Goal: Task Accomplishment & Management: Use online tool/utility

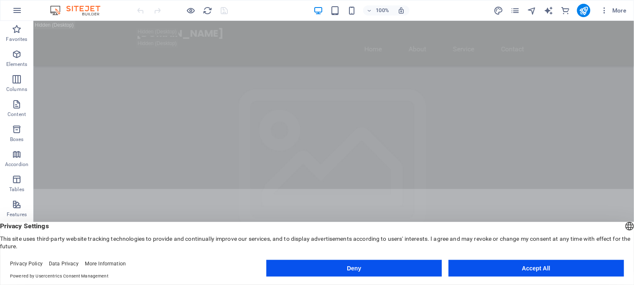
scroll to position [223, 0]
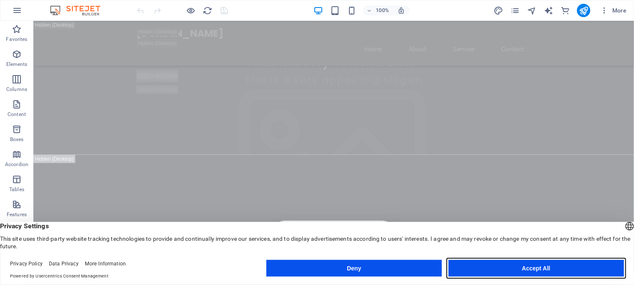
click at [536, 268] on button "Accept All" at bounding box center [535, 268] width 175 height 17
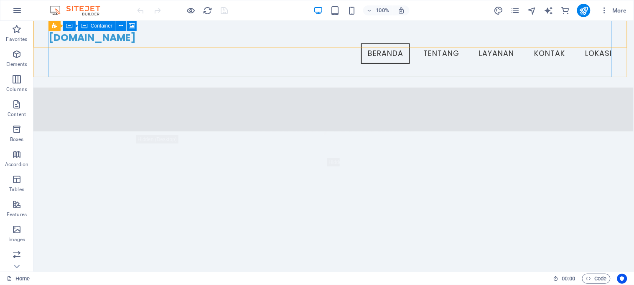
scroll to position [776, 0]
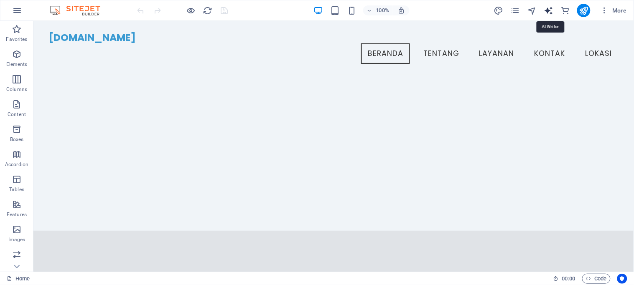
click at [549, 9] on icon "text_generator" at bounding box center [549, 11] width 10 height 10
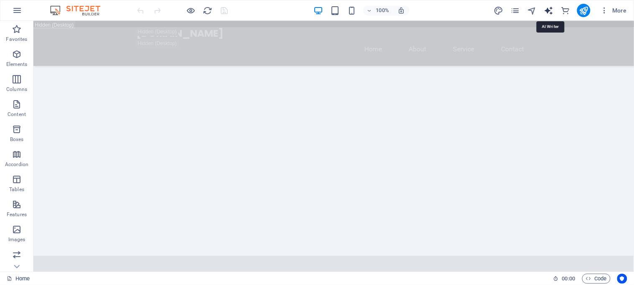
select select "English"
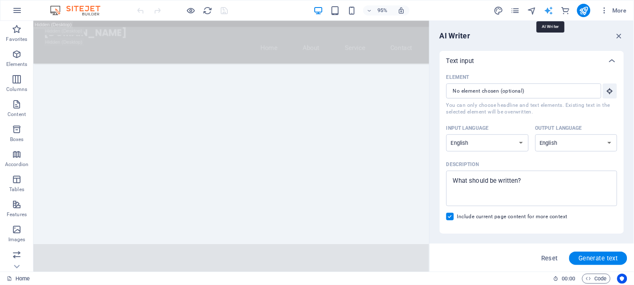
scroll to position [0, 0]
click at [207, 10] on icon "reload" at bounding box center [208, 11] width 10 height 10
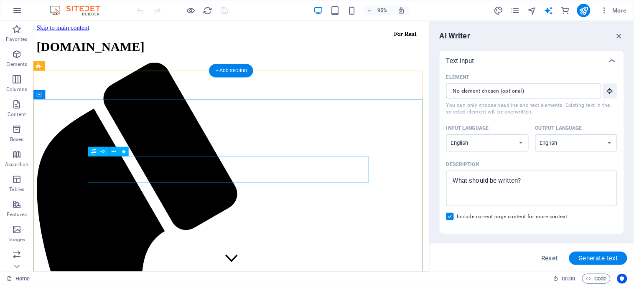
scroll to position [836, 0]
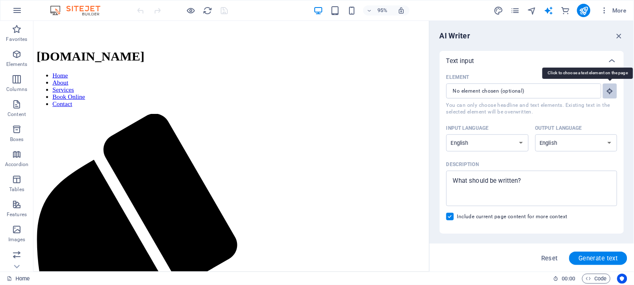
click at [610, 92] on icon "button" at bounding box center [610, 91] width 8 height 8
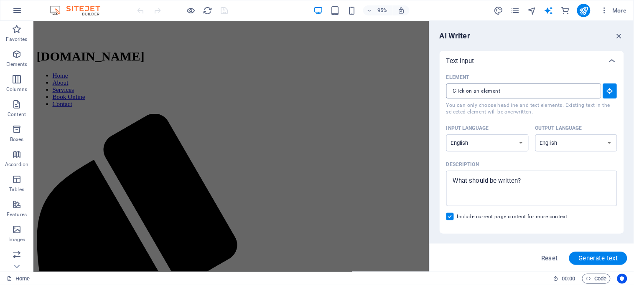
click at [530, 92] on input "Element ​ You can only choose headline and text elements. Existing text in the …" at bounding box center [520, 91] width 149 height 15
click at [519, 93] on input "Element ​ You can only choose headline and text elements. Existing text in the …" at bounding box center [520, 91] width 149 height 15
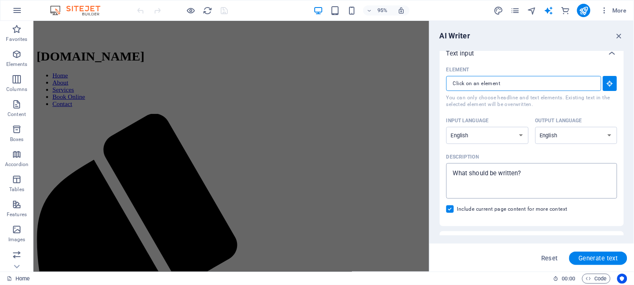
scroll to position [0, 0]
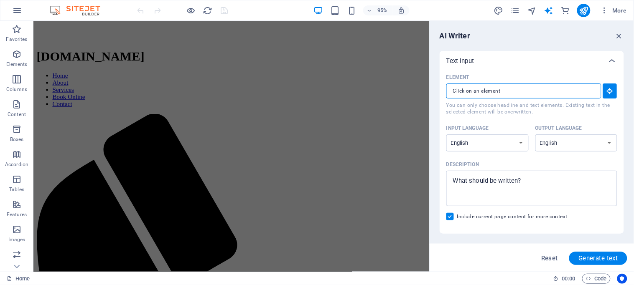
click at [521, 92] on input "Element ​ You can only choose headline and text elements. Existing text in the …" at bounding box center [520, 91] width 149 height 15
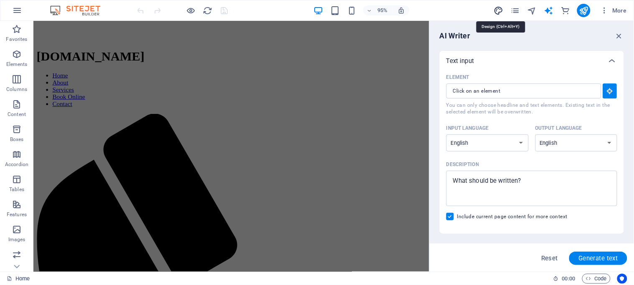
click at [500, 7] on icon "design" at bounding box center [498, 11] width 10 height 10
select select "px"
select select "200"
select select "px"
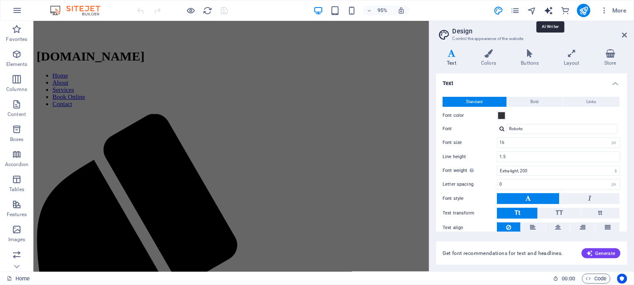
click at [548, 12] on icon "text_generator" at bounding box center [549, 11] width 10 height 10
select select "English"
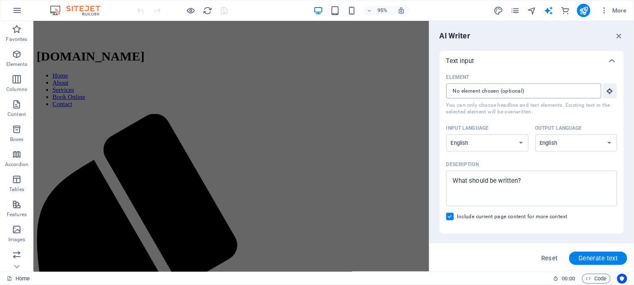
click at [537, 92] on input "Element ​ You can only choose headline and text elements. Existing text in the …" at bounding box center [520, 91] width 149 height 15
click at [534, 180] on textarea "Description x ​" at bounding box center [531, 188] width 163 height 27
drag, startPoint x: 533, startPoint y: 180, endPoint x: 433, endPoint y: 177, distance: 100.3
click at [433, 177] on div "AI Writer Text input Element ​ You can only choose headline and text elements. …" at bounding box center [532, 146] width 204 height 251
type textarea "x"
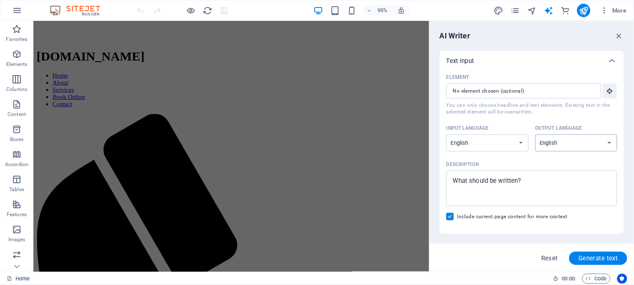
select select "Indonesian"
click at [535, 135] on select "Albanian Arabic Armenian Awadhi Azerbaijani Bashkir Basque Belarusian Bengali B…" at bounding box center [576, 143] width 82 height 17
type textarea "x"
click at [524, 186] on textarea "Description x ​" at bounding box center [531, 188] width 163 height 27
type textarea "B"
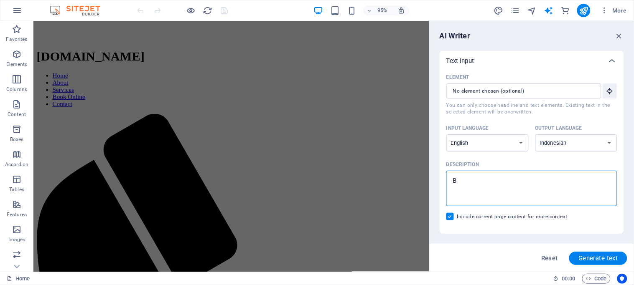
type textarea "x"
type textarea "Bu"
type textarea "x"
type textarea "Bua"
type textarea "x"
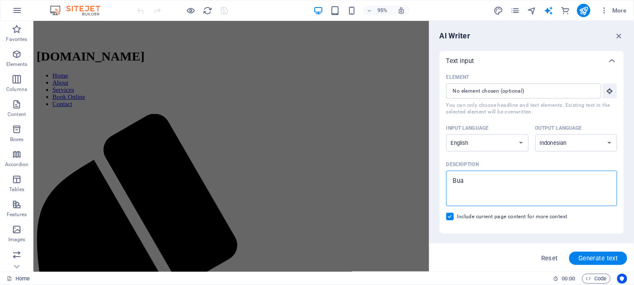
type textarea "Buat"
type textarea "x"
type textarea "Buat"
type textarea "x"
type textarea "Buat w"
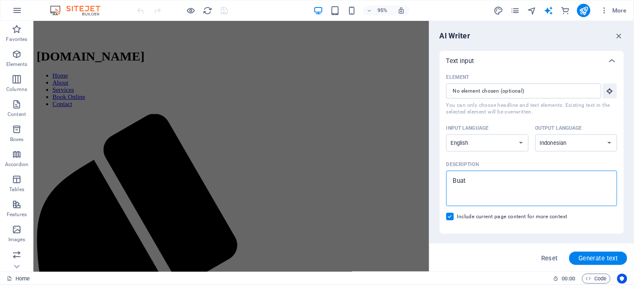
type textarea "x"
type textarea "Buat we"
type textarea "x"
type textarea "Buat web"
type textarea "x"
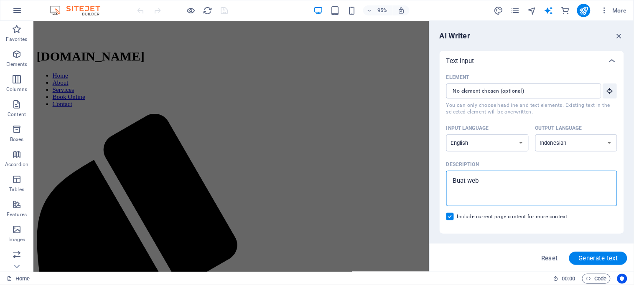
type textarea "Buat webi"
type textarea "x"
type textarea "Buat webis"
type textarea "x"
type textarea "Buat webist"
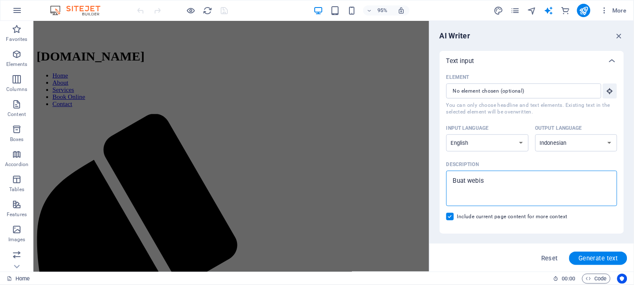
type textarea "x"
type textarea "Buat webiste"
type textarea "x"
type textarea "Buat webiste"
type textarea "x"
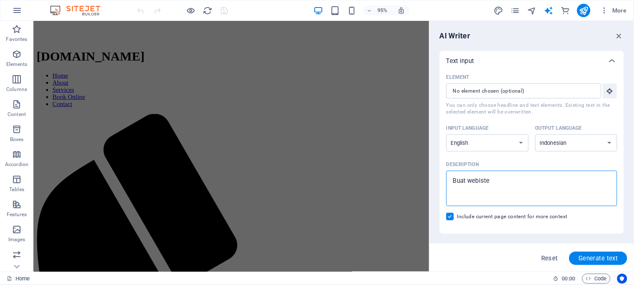
type textarea "Buat webiste l"
type textarea "x"
type textarea "Buat webiste la"
type textarea "x"
type textarea "Buat webiste [PERSON_NAME]"
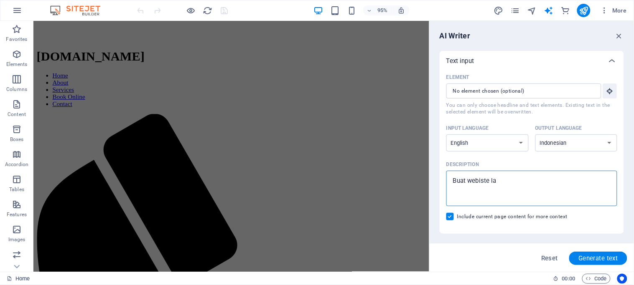
type textarea "x"
type textarea "Buat webiste laun"
type textarea "x"
type textarea "Buat webiste laund"
type textarea "x"
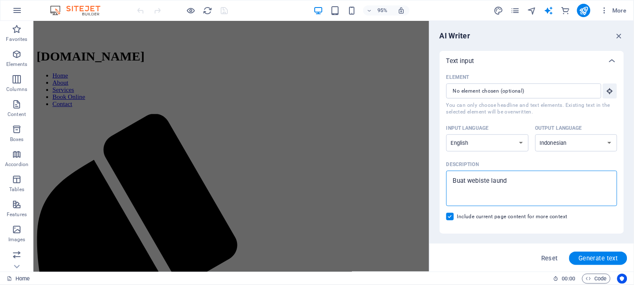
type textarea "Buat webiste laundr"
type textarea "x"
type textarea "Buat webiste laundry"
type textarea "x"
type textarea "Buat webiste laundry"
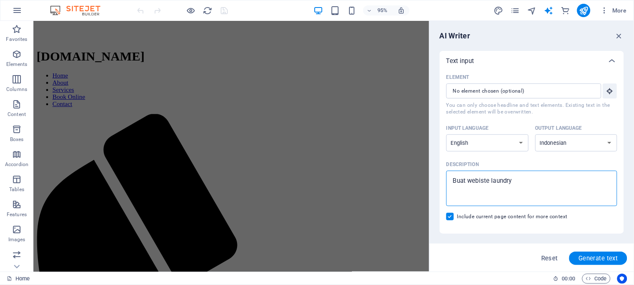
type textarea "x"
type textarea "Buat webiste laundry m"
type textarea "x"
type textarea "Buat webiste laundry mo"
type textarea "x"
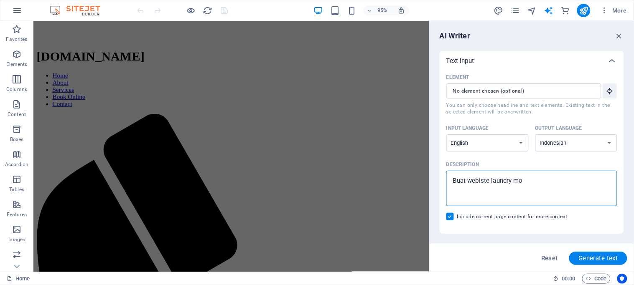
type textarea "Buat webiste laundry mod"
type textarea "x"
type textarea "Buat webiste laundry mode"
type textarea "x"
type textarea "Buat webiste laundry moder"
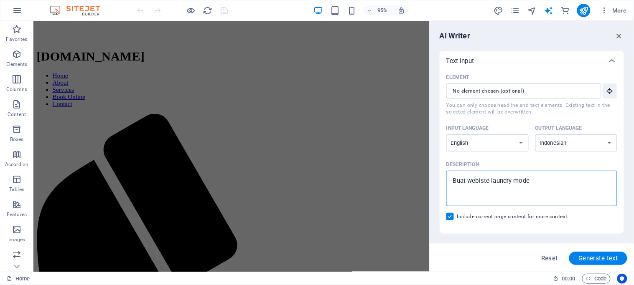
type textarea "x"
type textarea "Buat webiste laundry modern"
type textarea "x"
type textarea "Buat webiste laundry modern"
type textarea "x"
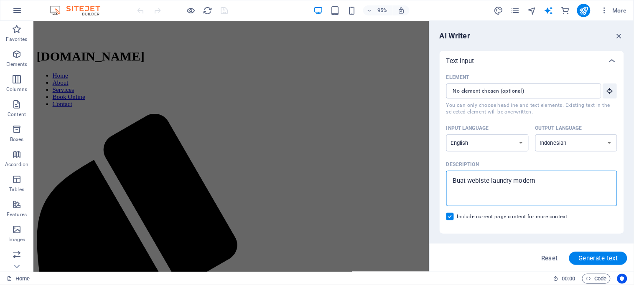
type textarea "Buat webiste laundry modern d"
type textarea "x"
type textarea "Buat webiste laundry modern de"
type textarea "x"
type textarea "Buat webiste laundry modern den"
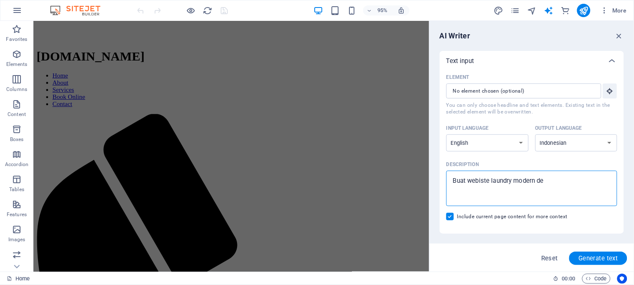
type textarea "x"
type textarea "Buat webiste laundry modern deng"
type textarea "x"
type textarea "Buat webiste laundry modern denga"
type textarea "x"
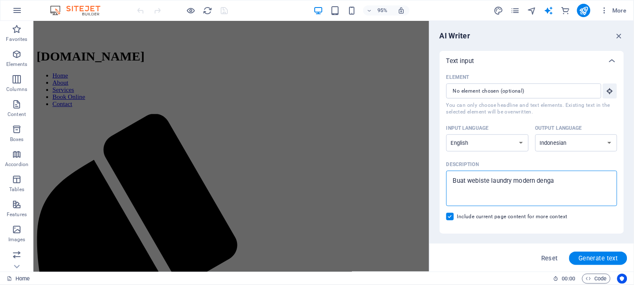
type textarea "Buat webiste laundry modern dengan"
type textarea "x"
type textarea "Buat webiste laundry modern dengan"
type textarea "x"
type textarea "Buat webiste laundry modern dengan d"
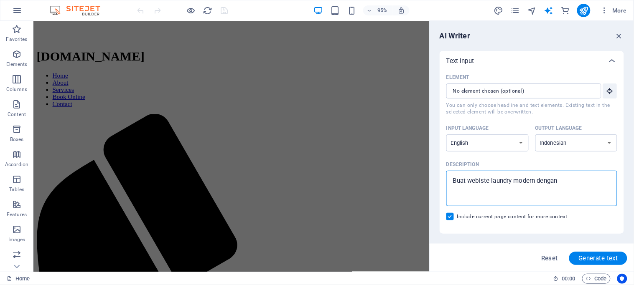
type textarea "x"
type textarea "Buat webiste laundry modern dengan de"
type textarea "x"
type textarea "Buat webiste laundry modern dengan des"
type textarea "x"
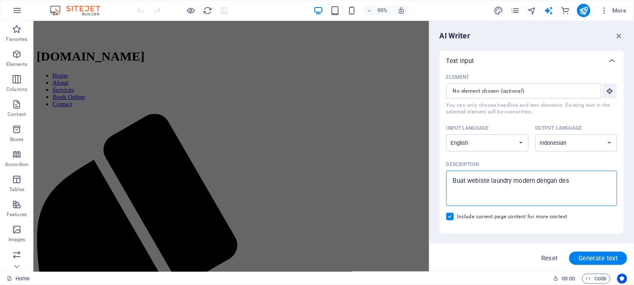
type textarea "Buat webiste laundry modern dengan desa"
type textarea "x"
type textarea "Buat webiste laundry modern dengan [PERSON_NAME]"
type textarea "x"
type textarea "Buat webiste laundry modern dengan desain"
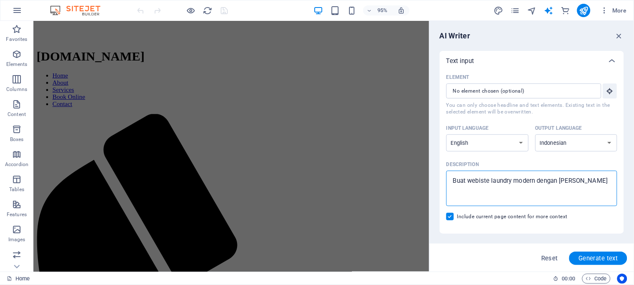
type textarea "x"
type textarea "Buat webiste laundry modern dengan desain"
type textarea "x"
type textarea "Buat webiste laundry modern dengan desain m"
type textarea "x"
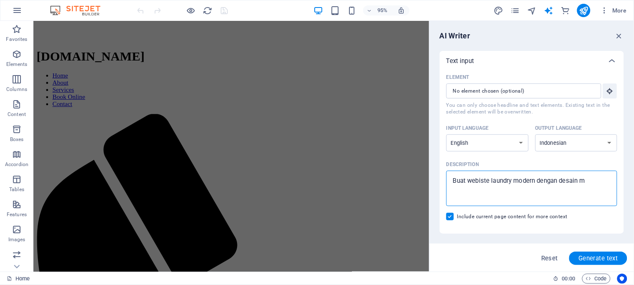
type textarea "Buat webiste laundry modern dengan desain mo"
type textarea "x"
type textarea "Buat webiste laundry modern dengan desain mod"
type textarea "x"
type textarea "Buat webiste laundry modern dengan desain mode"
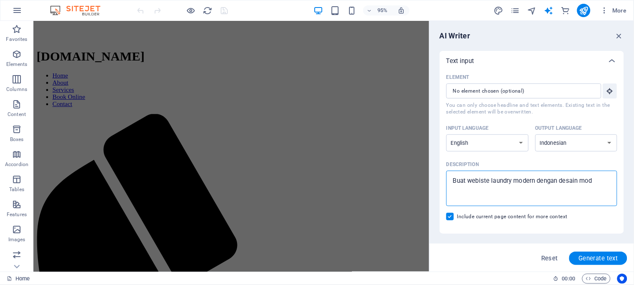
type textarea "x"
type textarea "Buat webiste laundry modern dengan desain moder"
type textarea "x"
type textarea "Buat webiste laundry modern dengan desain modern"
type textarea "x"
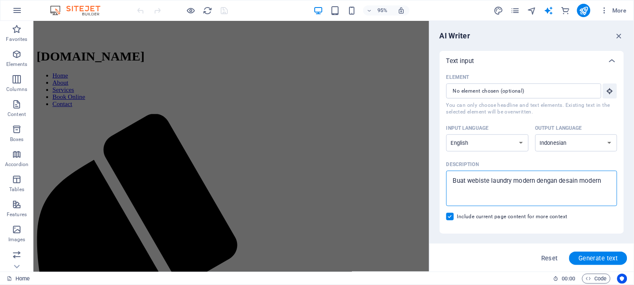
type textarea "Buat webiste laundry modern dengan desain modern"
type textarea "x"
type textarea "Buat webiste laundry modern dengan desain modern d"
type textarea "x"
type textarea "Buat webiste laundry modern dengan desain modern da"
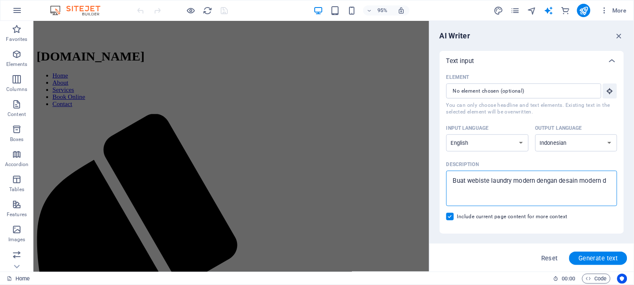
type textarea "x"
type textarea "Buat webiste laundry modern dengan desain modern [PERSON_NAME]"
type textarea "x"
type textarea "Buat webiste laundry modern dengan desain modern [PERSON_NAME]"
type textarea "x"
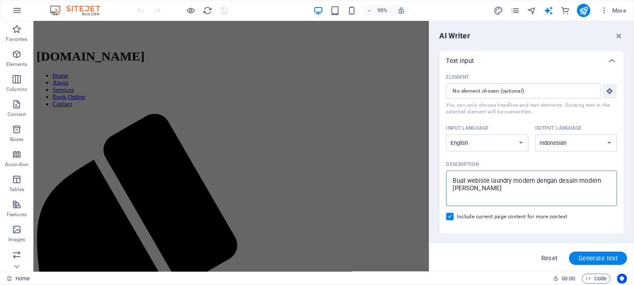
type textarea "Buat webiste laundry modern dengan desain modern [PERSON_NAME] m"
type textarea "x"
type textarea "Buat webiste laundry modern dengan desain modern [PERSON_NAME] me"
type textarea "x"
type textarea "Buat webiste laundry modern dengan desain modern [PERSON_NAME] men"
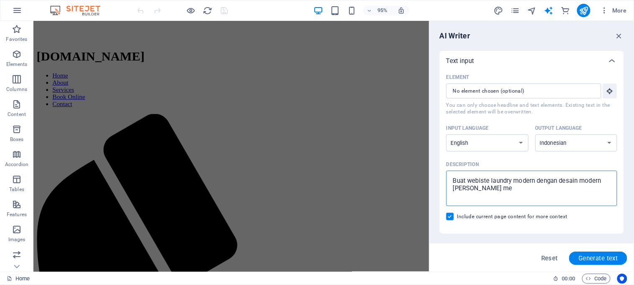
type textarea "x"
type textarea "Buat webiste laundry modern dengan desain modern [PERSON_NAME]"
type textarea "x"
type textarea "Buat webiste laundry modern dengan desain modern [PERSON_NAME]"
type textarea "x"
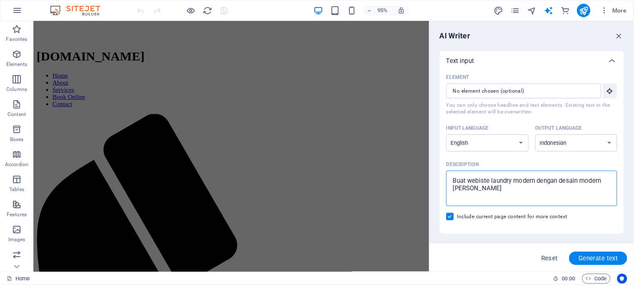
type textarea "Buat webiste laundry modern dengan desain modern [PERSON_NAME] menari"
type textarea "x"
type textarea "Buat webiste laundry modern dengan desain modern [PERSON_NAME] menarik"
type textarea "x"
type textarea "Buat webiste laundry modern dengan desain modern [PERSON_NAME] menarik"
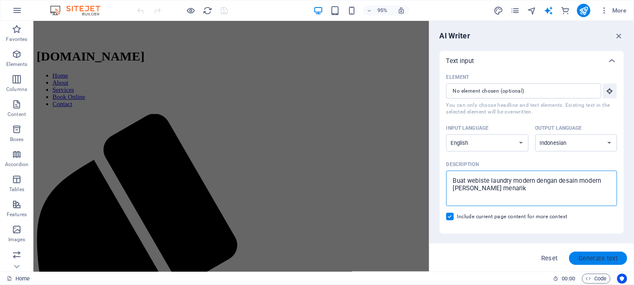
type textarea "x"
click at [602, 259] on span "Generate text" at bounding box center [598, 258] width 40 height 7
select select "English"
type textarea "x"
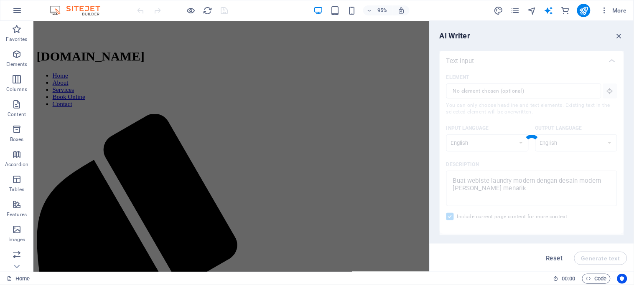
type textarea "x"
type textarea "Create a modern laundry website that captivates users with its stylish design a…"
type textarea "x"
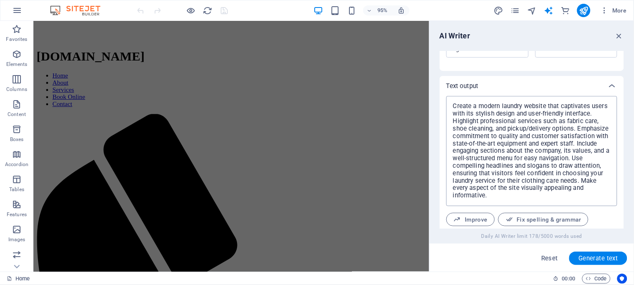
scroll to position [344, 0]
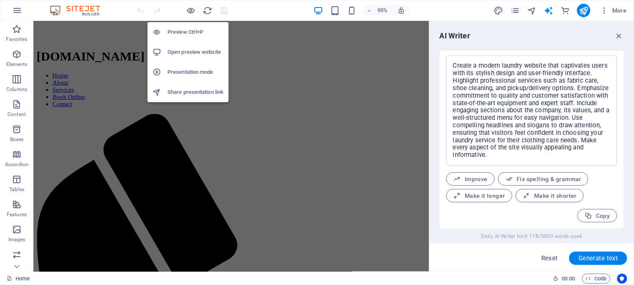
click at [192, 37] on h6 "Preview Ctrl+P" at bounding box center [196, 32] width 56 height 10
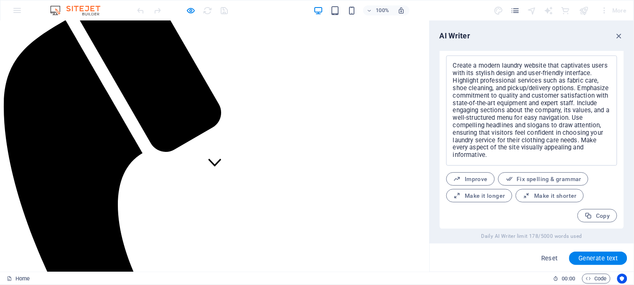
scroll to position [0, 0]
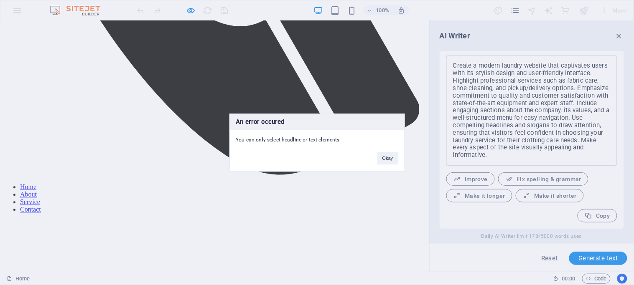
scroll to position [482, 0]
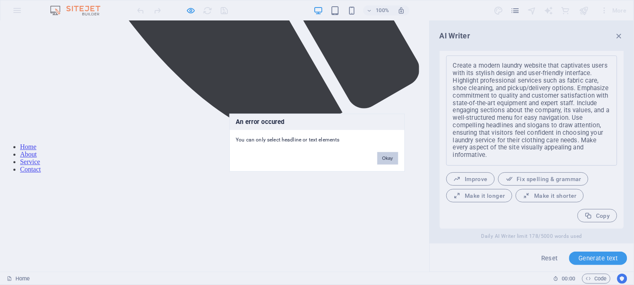
click at [389, 160] on button "Okay" at bounding box center [387, 158] width 21 height 13
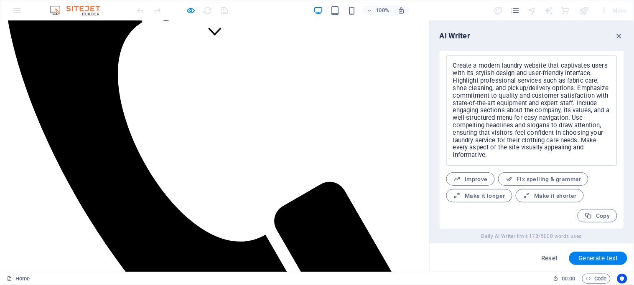
scroll to position [228, 0]
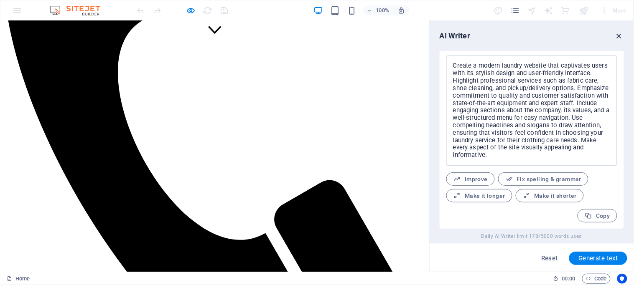
click at [620, 35] on icon "button" at bounding box center [619, 35] width 9 height 9
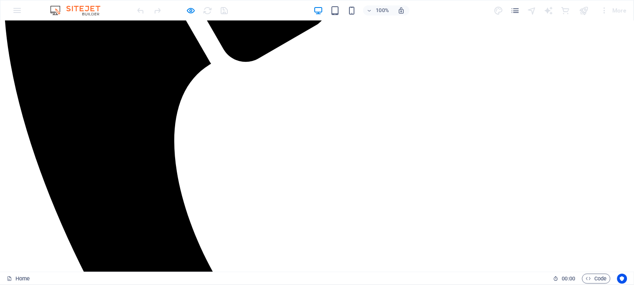
scroll to position [0, 0]
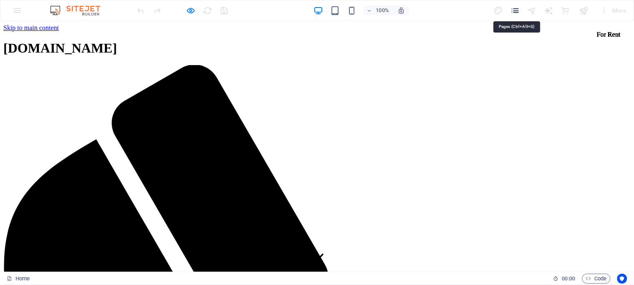
click at [513, 10] on icon "pages" at bounding box center [515, 11] width 10 height 10
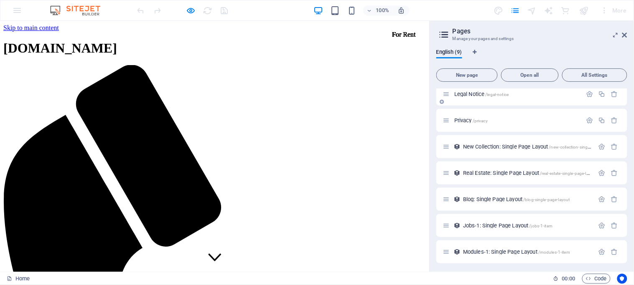
scroll to position [60, 0]
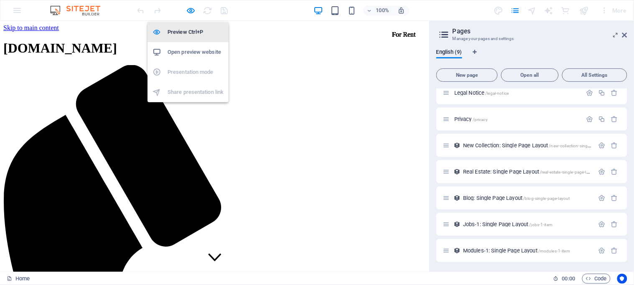
click at [185, 34] on h6 "Preview Ctrl+P" at bounding box center [196, 32] width 56 height 10
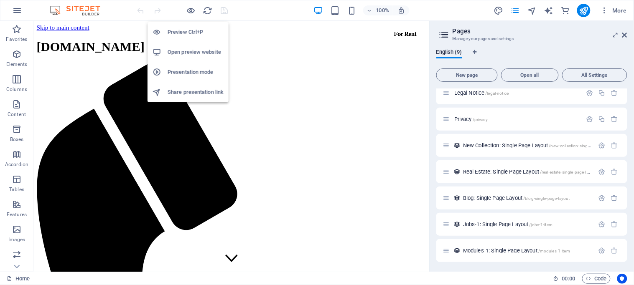
click at [188, 54] on h6 "Open preview website" at bounding box center [196, 52] width 56 height 10
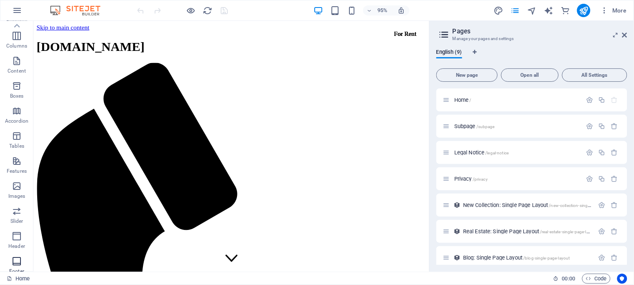
scroll to position [0, 0]
click at [14, 8] on icon "button" at bounding box center [17, 10] width 10 height 10
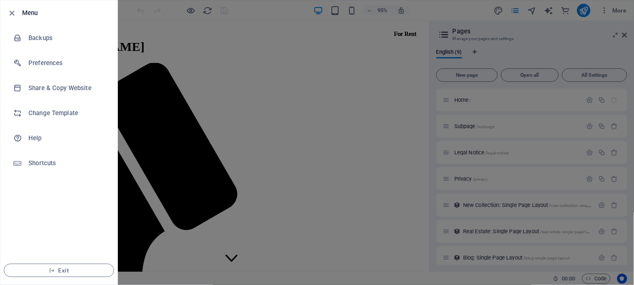
click at [260, 36] on div at bounding box center [317, 142] width 634 height 285
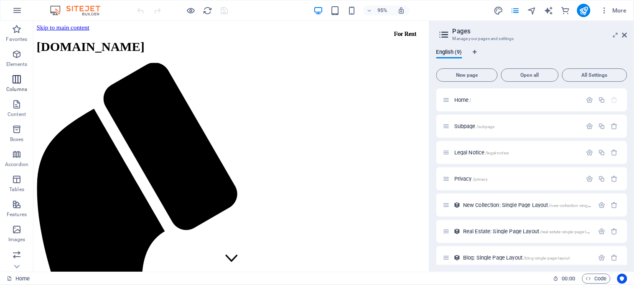
click at [16, 81] on icon "button" at bounding box center [17, 79] width 10 height 10
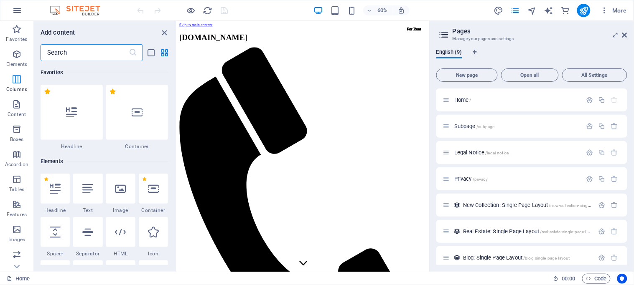
scroll to position [414, 0]
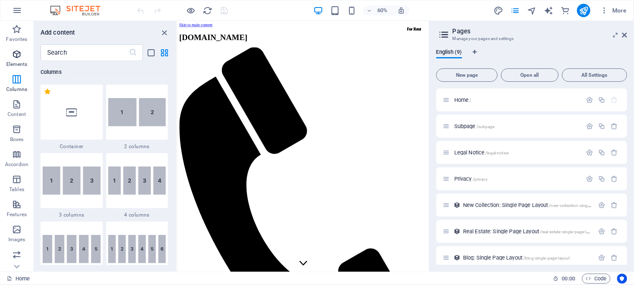
click at [18, 57] on icon "button" at bounding box center [17, 54] width 10 height 10
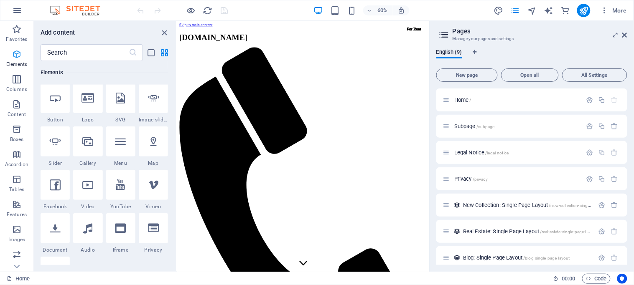
scroll to position [89, 0]
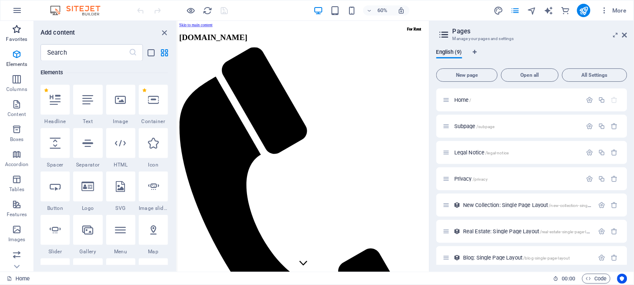
click at [18, 33] on icon "button" at bounding box center [17, 29] width 10 height 10
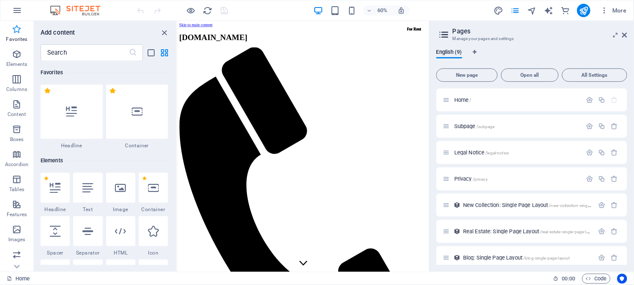
scroll to position [0, 0]
click at [605, 13] on icon "button" at bounding box center [604, 10] width 8 height 8
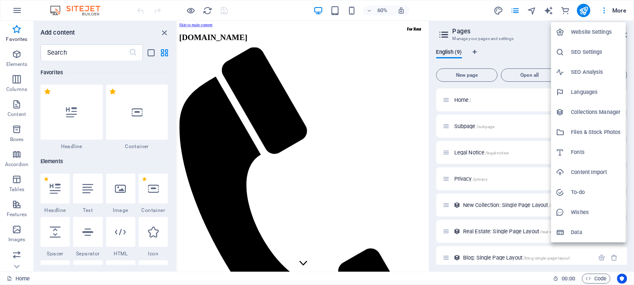
click at [593, 28] on h6 "Website Settings" at bounding box center [596, 32] width 50 height 10
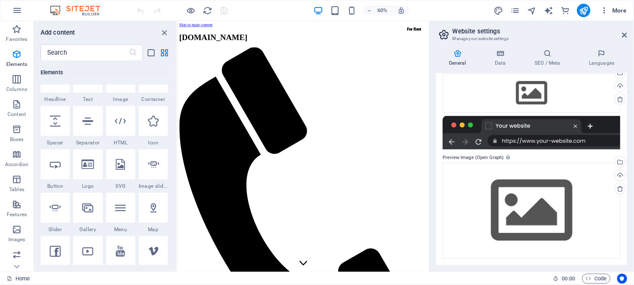
click at [619, 14] on span "More" at bounding box center [613, 10] width 26 height 8
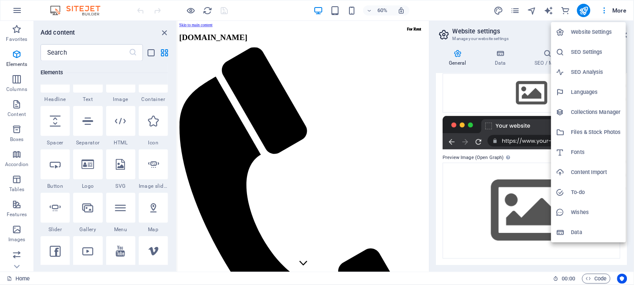
click at [595, 32] on h6 "Website Settings" at bounding box center [596, 32] width 50 height 10
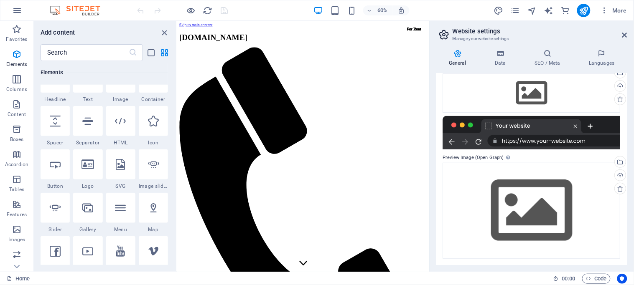
click at [455, 62] on h4 "General" at bounding box center [459, 58] width 46 height 18
click at [615, 11] on span "More" at bounding box center [613, 10] width 26 height 8
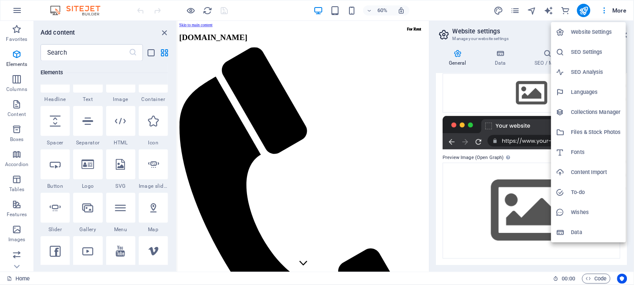
click at [593, 32] on h6 "Website Settings" at bounding box center [596, 32] width 50 height 10
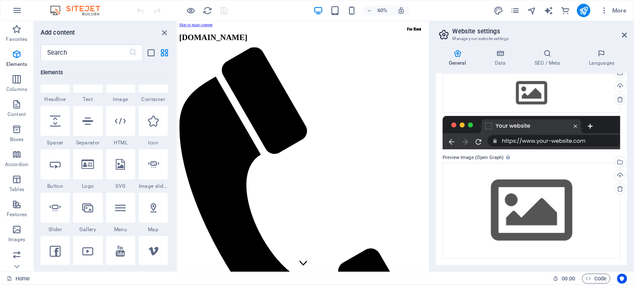
click at [460, 63] on h4 "General" at bounding box center [459, 58] width 46 height 18
click at [499, 62] on h4 "Data" at bounding box center [502, 58] width 40 height 18
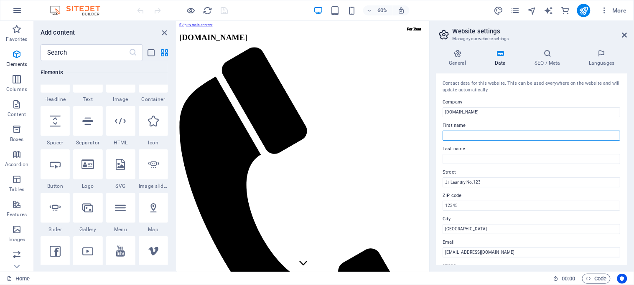
click at [517, 133] on input "First name" at bounding box center [532, 136] width 178 height 10
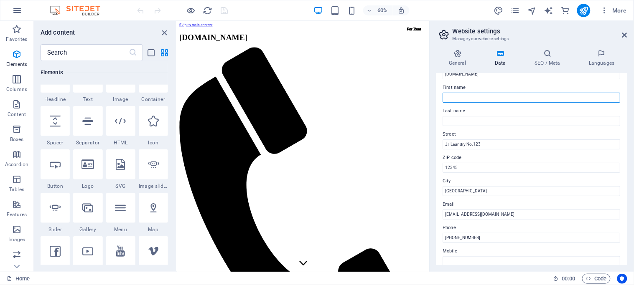
scroll to position [56, 0]
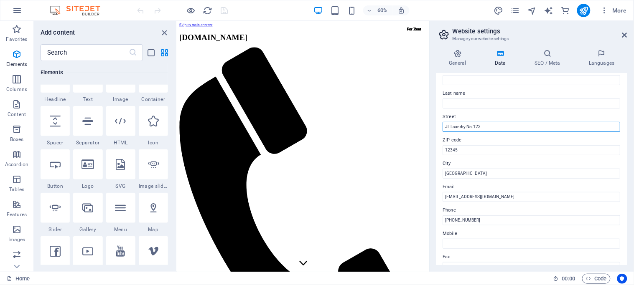
click at [524, 126] on input "Jl. Laundry No.123" at bounding box center [532, 127] width 178 height 10
click at [17, 16] on button "button" at bounding box center [17, 10] width 20 height 20
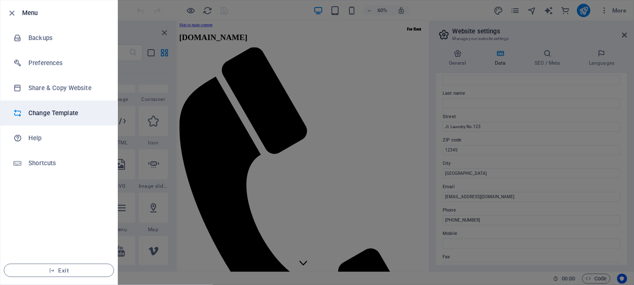
click at [52, 114] on h6 "Change Template" at bounding box center [66, 113] width 77 height 10
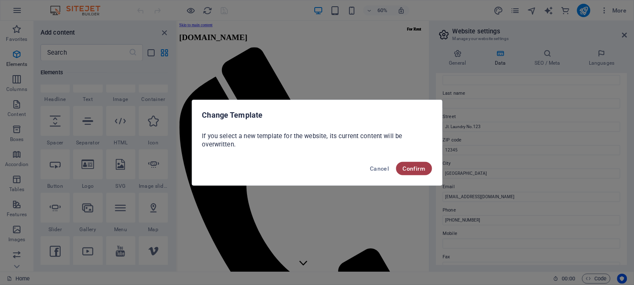
click at [412, 171] on span "Confirm" at bounding box center [414, 168] width 23 height 7
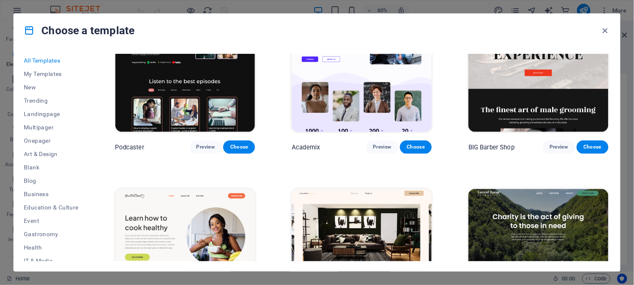
scroll to position [1170, 0]
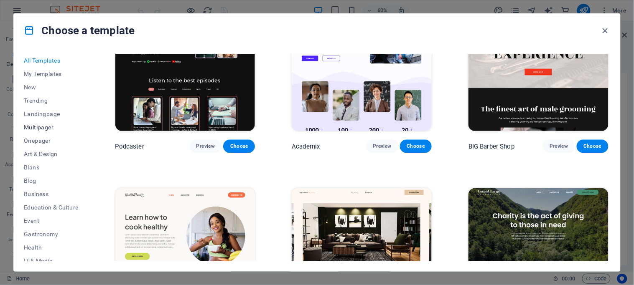
click at [32, 129] on span "Multipager" at bounding box center [51, 127] width 55 height 7
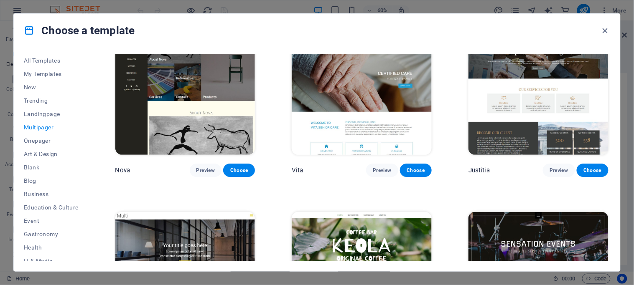
scroll to position [3659, 0]
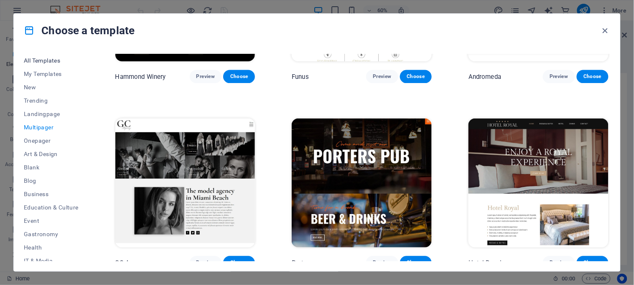
click at [41, 59] on span "All Templates" at bounding box center [51, 60] width 55 height 7
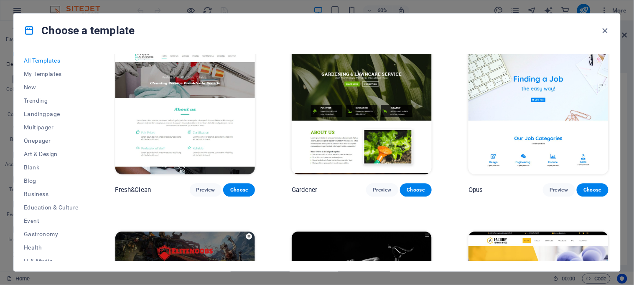
scroll to position [7076, 0]
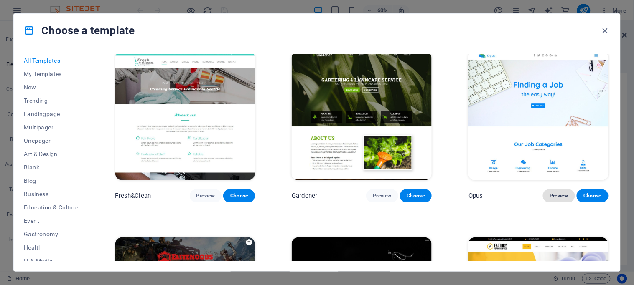
click at [554, 193] on span "Preview" at bounding box center [558, 196] width 18 height 7
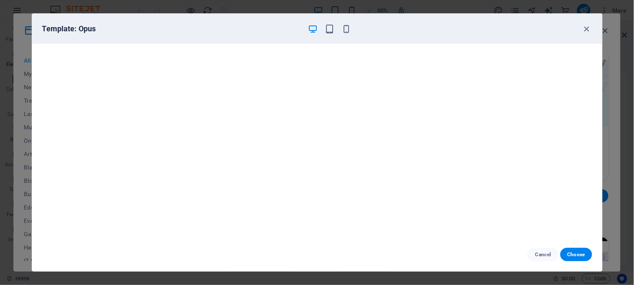
scroll to position [2, 0]
click at [332, 25] on icon "button" at bounding box center [330, 29] width 10 height 10
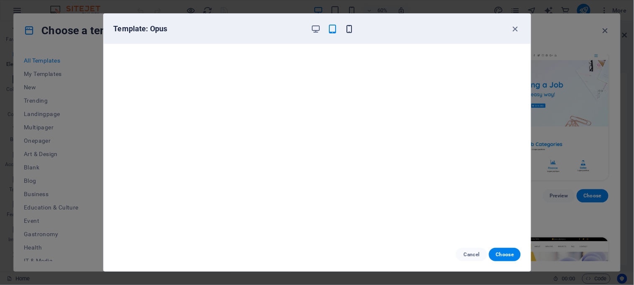
click at [351, 28] on icon "button" at bounding box center [349, 29] width 10 height 10
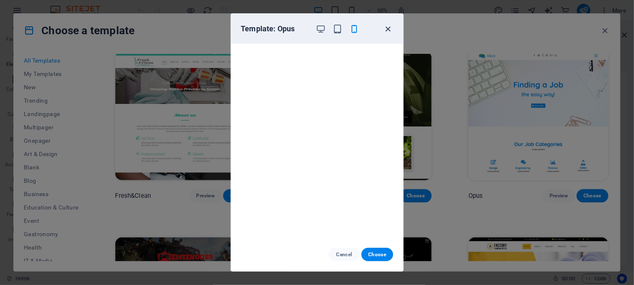
click at [391, 29] on icon "button" at bounding box center [388, 29] width 10 height 10
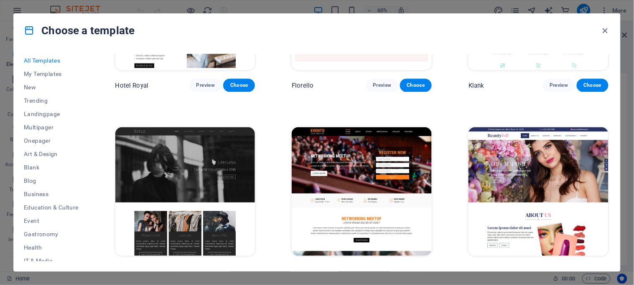
scroll to position [7689, 0]
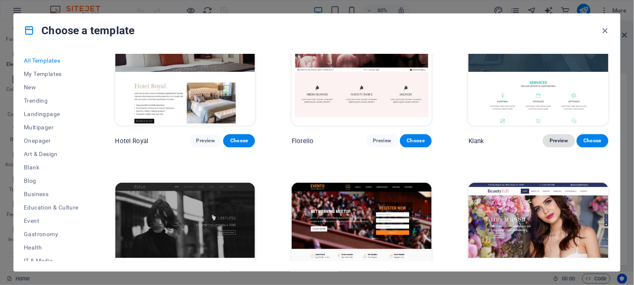
click at [559, 138] on span "Preview" at bounding box center [558, 141] width 18 height 7
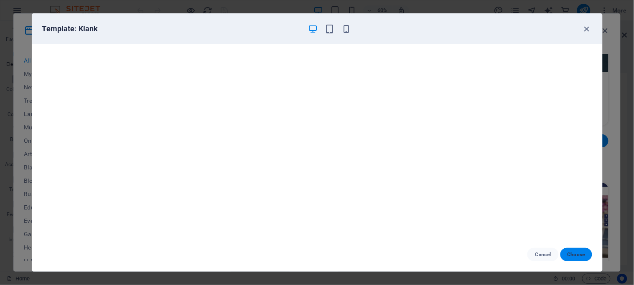
click at [576, 259] on button "Choose" at bounding box center [575, 254] width 31 height 13
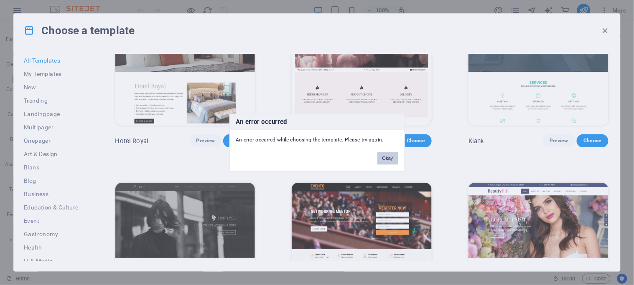
click at [385, 162] on button "Okay" at bounding box center [387, 158] width 21 height 13
